Goal: Navigation & Orientation: Understand site structure

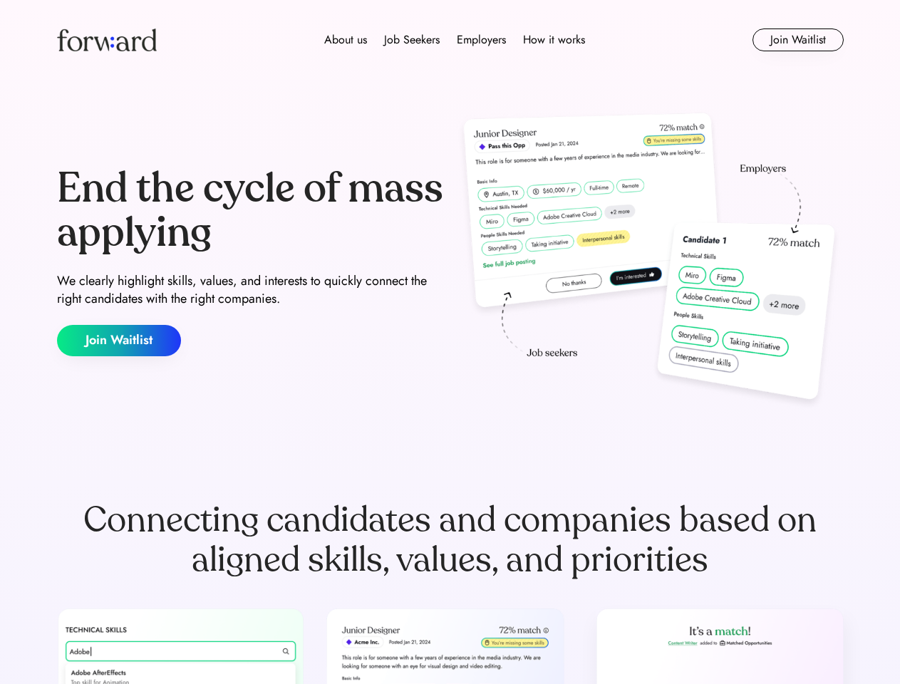
click at [450, 342] on div "End the cycle of mass applying We clearly highlight skills, values, and interes…" at bounding box center [450, 261] width 787 height 307
click at [451, 40] on div "About us Job Seekers Employers How it works" at bounding box center [455, 39] width 562 height 17
click at [107, 40] on img at bounding box center [107, 40] width 100 height 23
click at [455, 40] on div "About us Job Seekers Employers How it works" at bounding box center [455, 39] width 562 height 17
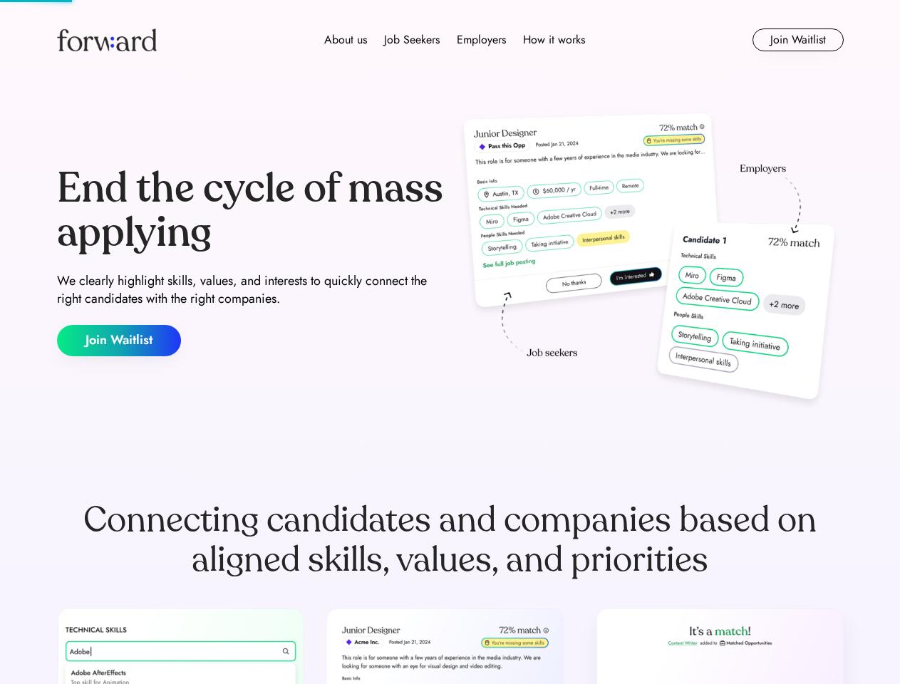
click at [346, 40] on div "About us" at bounding box center [345, 39] width 43 height 17
click at [412, 40] on div "Job Seekers" at bounding box center [412, 39] width 56 height 17
click at [481, 40] on div "Employers" at bounding box center [481, 39] width 49 height 17
click at [553, 40] on div "How it works" at bounding box center [554, 39] width 62 height 17
click at [798, 40] on button "Join Waitlist" at bounding box center [798, 40] width 91 height 23
